Goal: Navigation & Orientation: Go to known website

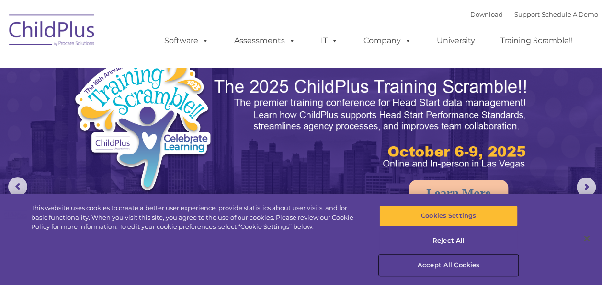
click at [448, 264] on button "Accept All Cookies" at bounding box center [448, 265] width 138 height 20
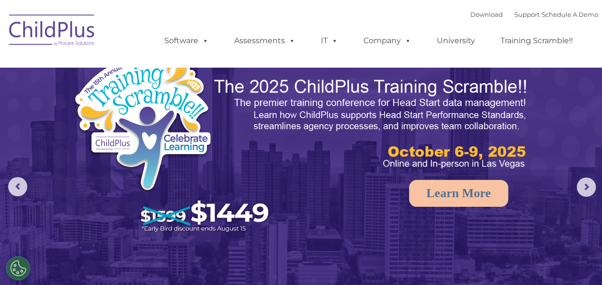
select select "MEDIUM"
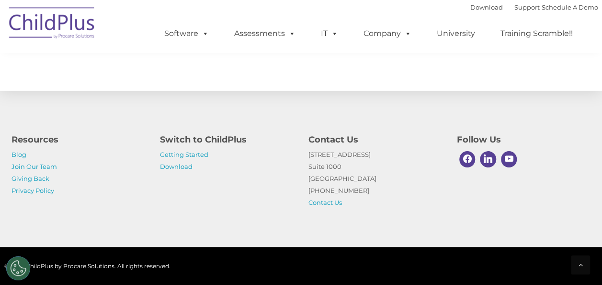
scroll to position [1148, 0]
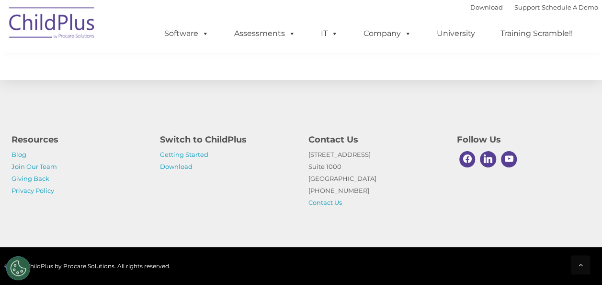
click at [60, 21] on img at bounding box center [52, 24] width 96 height 48
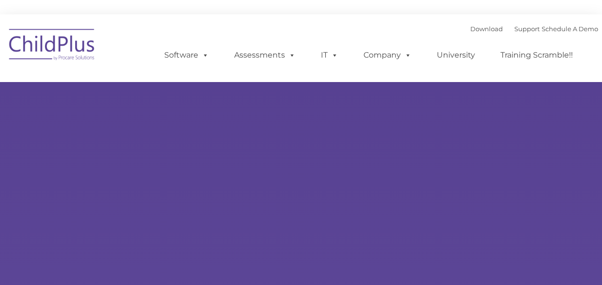
type input ""
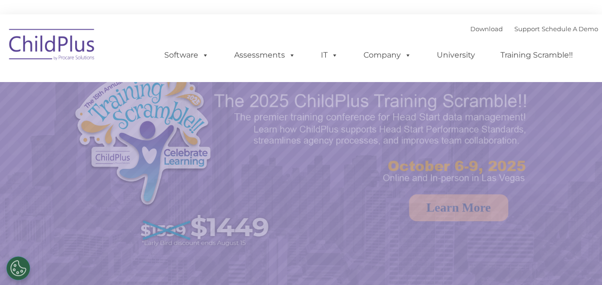
select select "MEDIUM"
